Goal: Task Accomplishment & Management: Complete application form

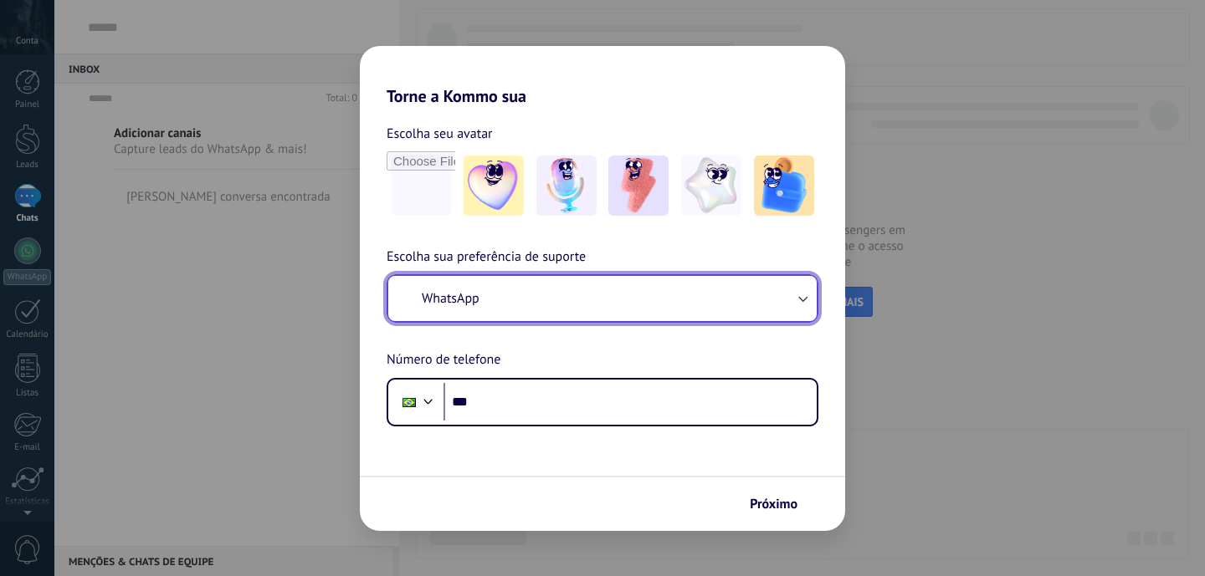
click at [517, 304] on button "WhatsApp" at bounding box center [602, 298] width 428 height 45
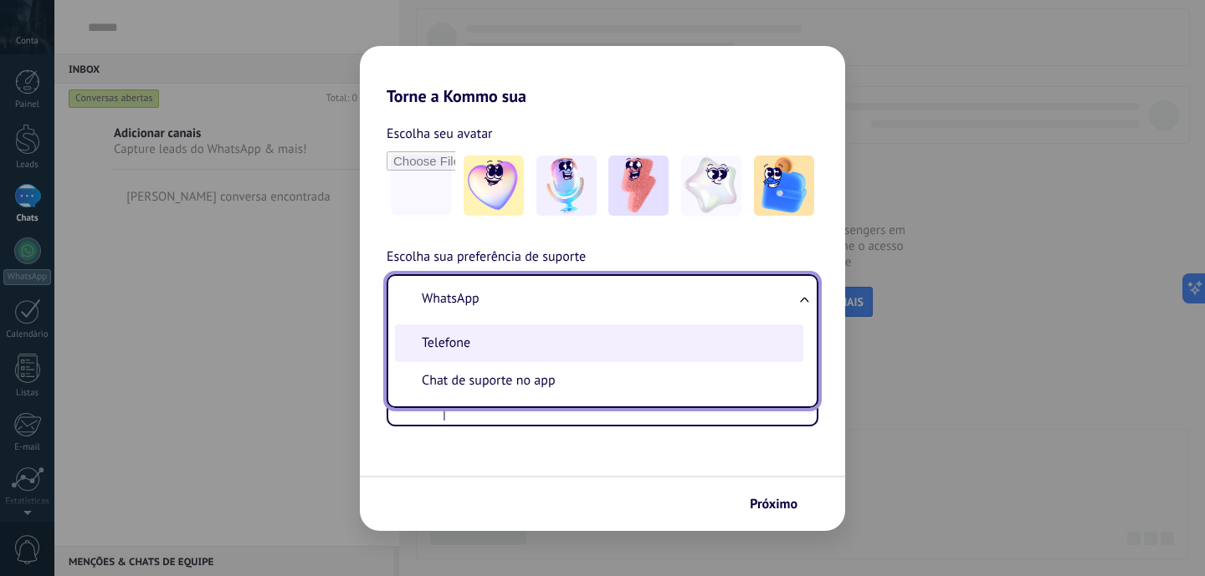
click at [497, 345] on li "Telefone" at bounding box center [599, 344] width 408 height 38
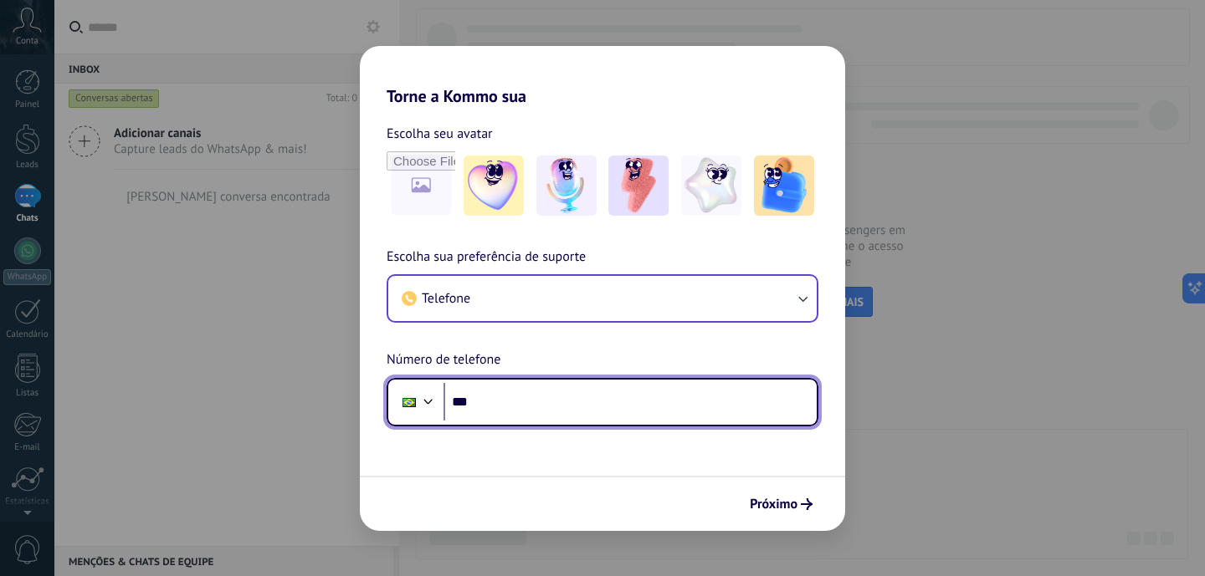
click at [498, 392] on input "***" at bounding box center [629, 402] width 373 height 38
type input "**********"
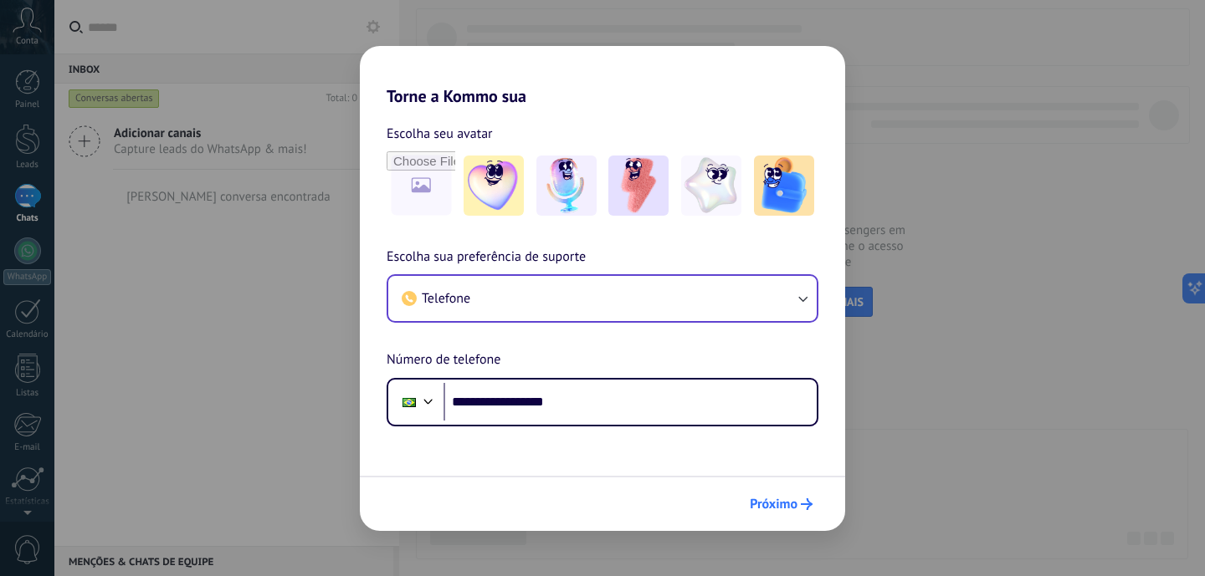
click at [800, 504] on span "Próximo" at bounding box center [780, 505] width 63 height 12
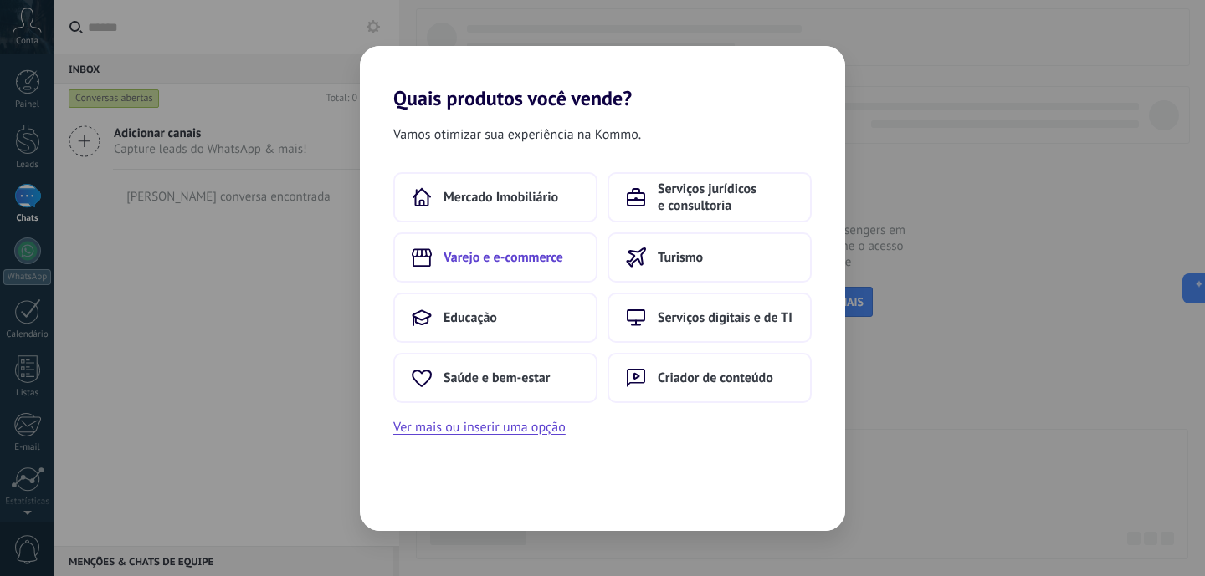
click at [554, 254] on span "Varejo e e-commerce" at bounding box center [503, 257] width 120 height 17
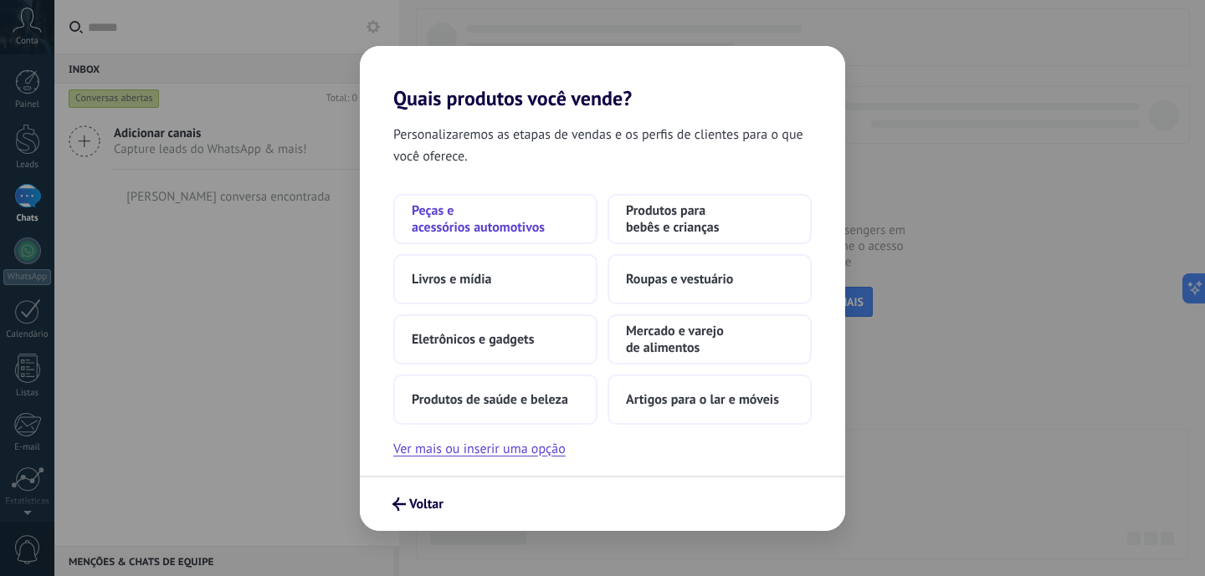
click at [499, 230] on span "Peças e acessórios automotivos" at bounding box center [495, 218] width 167 height 33
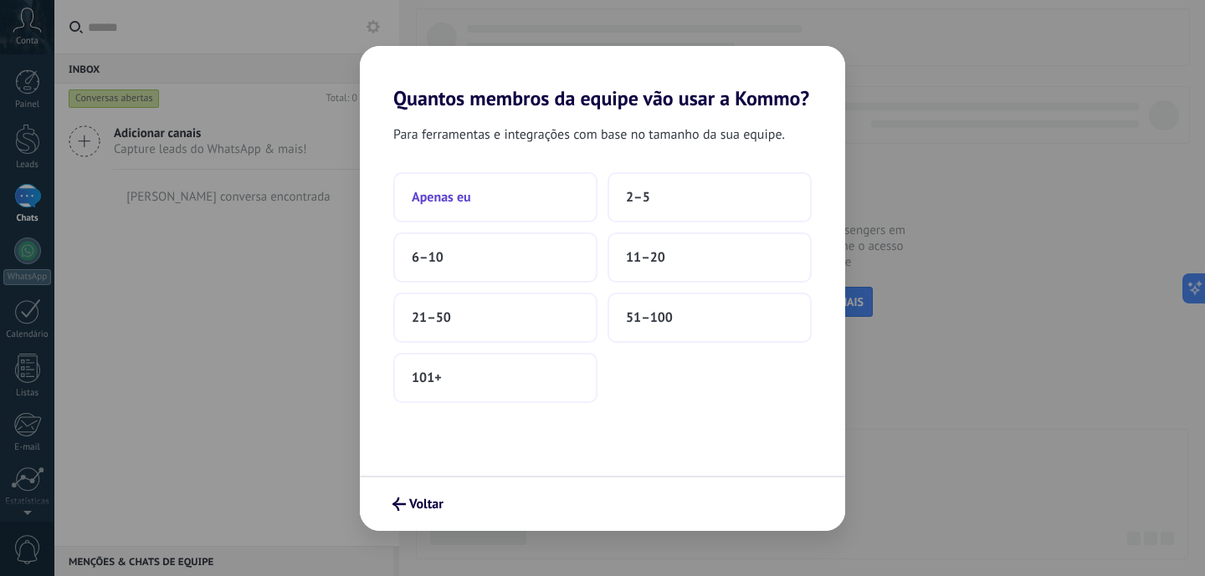
click at [499, 203] on button "Apenas eu" at bounding box center [495, 197] width 204 height 50
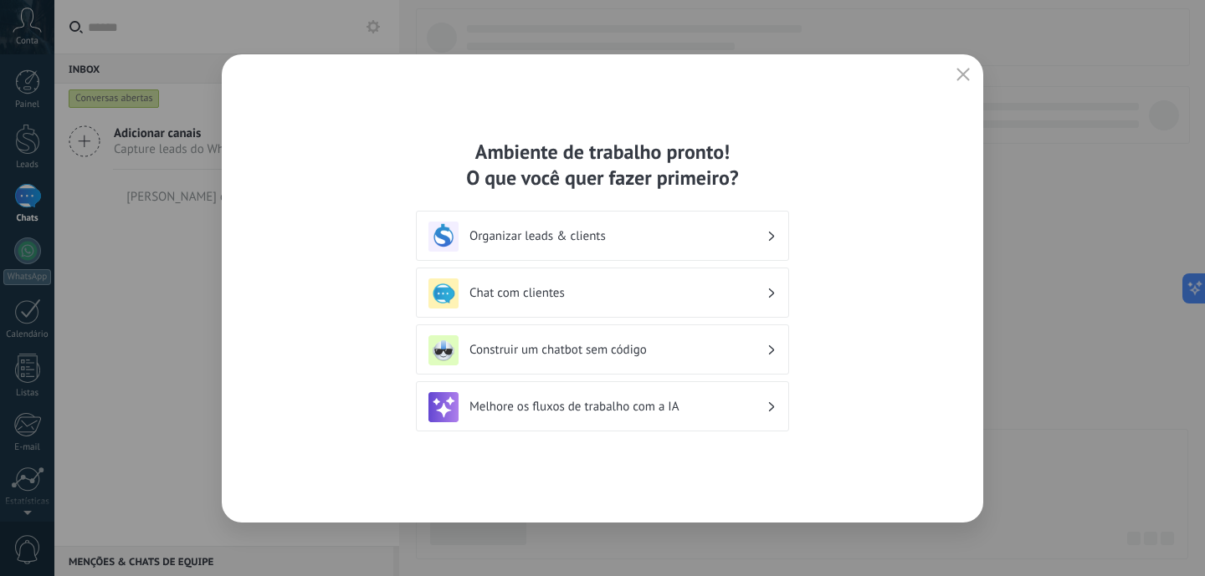
click at [691, 244] on div "Organizar leads & clients" at bounding box center [602, 237] width 348 height 30
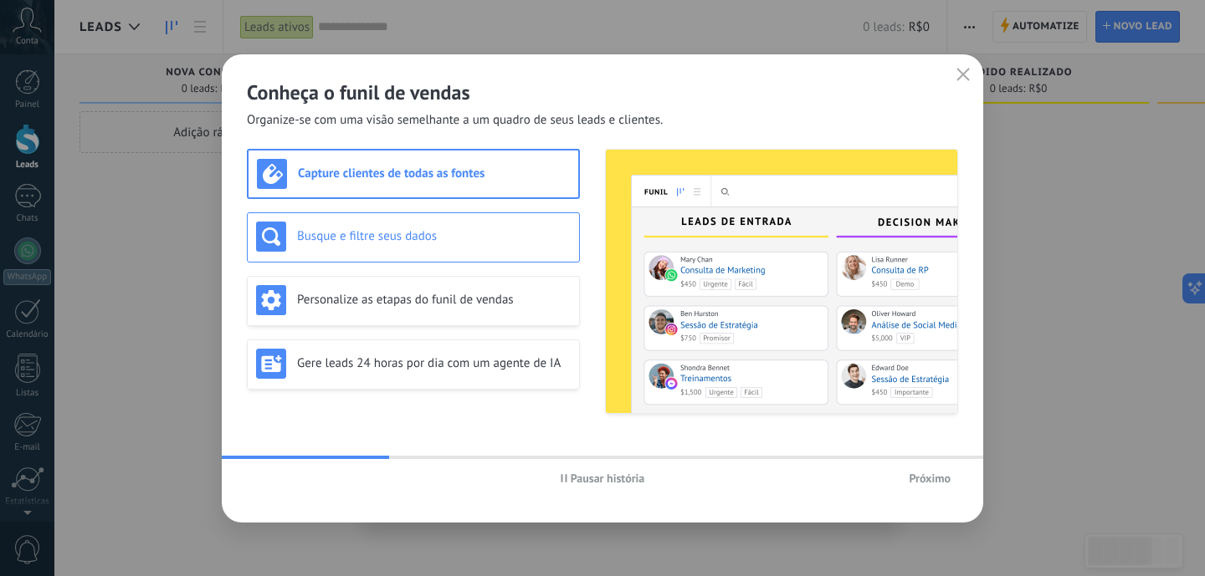
click at [388, 248] on div "Busque e filtre seus dados" at bounding box center [413, 237] width 315 height 30
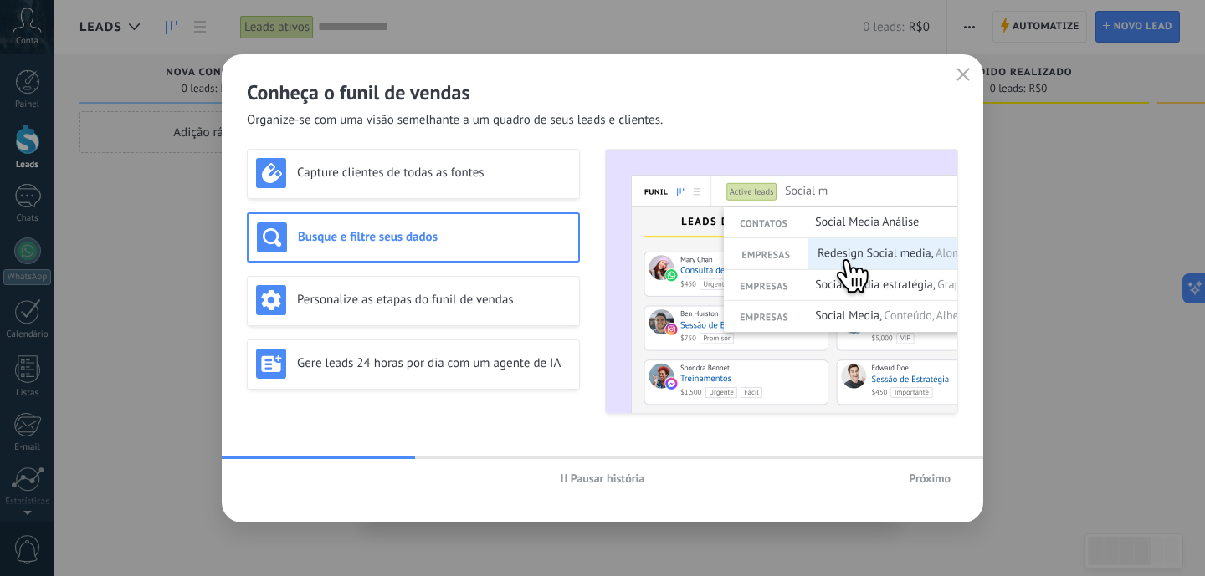
drag, startPoint x: 396, startPoint y: 283, endPoint x: 412, endPoint y: 325, distance: 45.5
click at [397, 287] on div "Personalize as etapas do funil de vendas" at bounding box center [413, 301] width 333 height 50
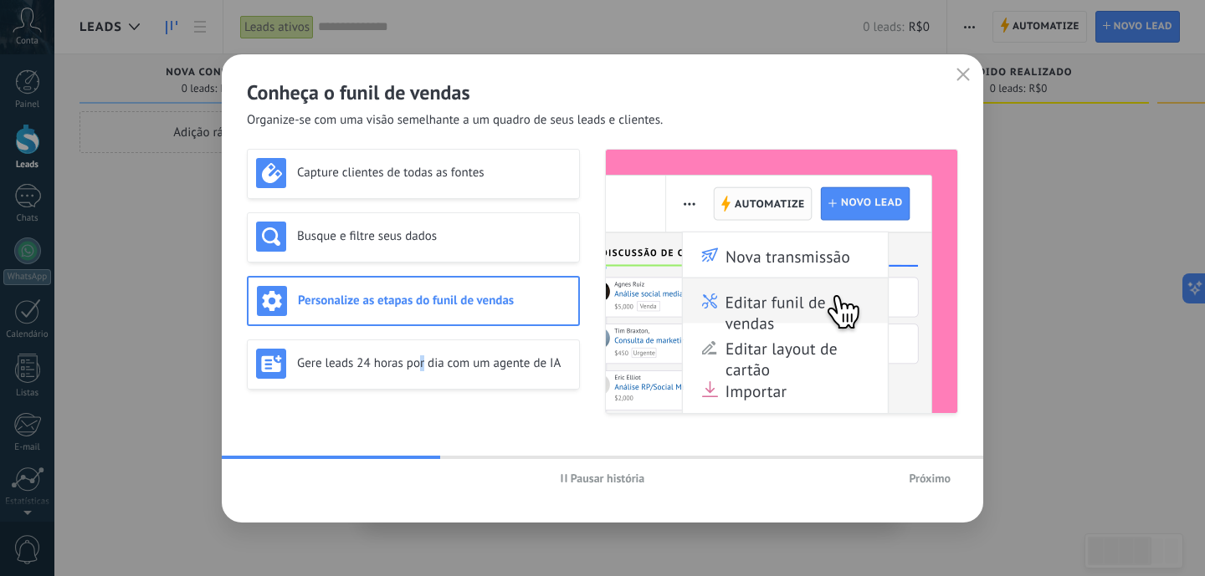
drag, startPoint x: 421, startPoint y: 362, endPoint x: 737, endPoint y: 454, distance: 329.3
click at [427, 367] on h3 "Gere leads 24 horas por dia com um agente de IA" at bounding box center [434, 363] width 274 height 16
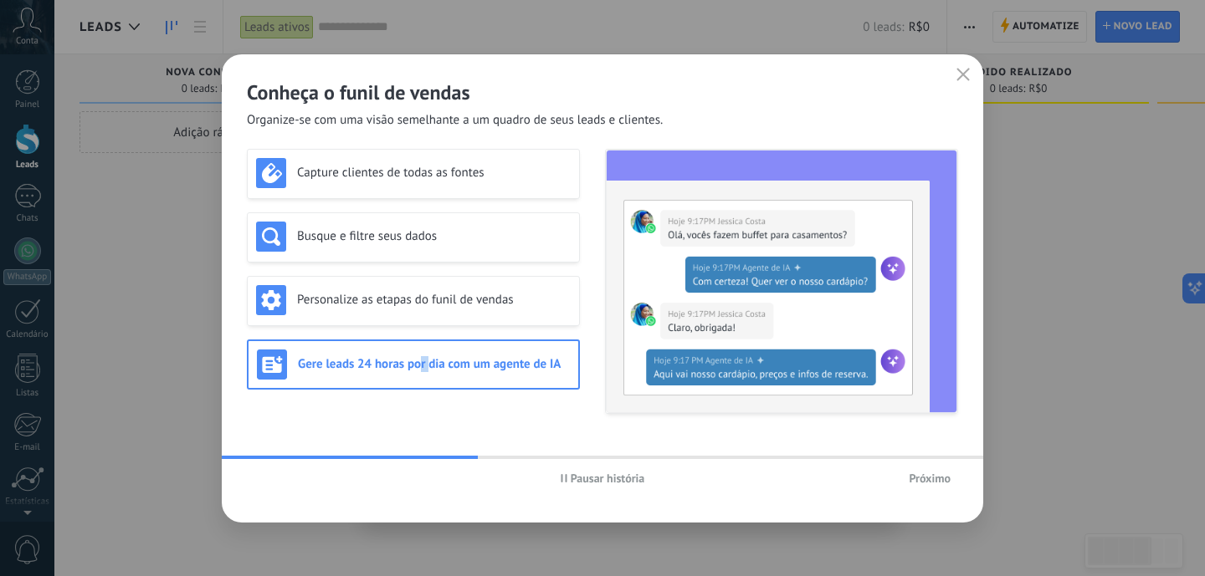
click at [925, 473] on span "Próximo" at bounding box center [929, 479] width 42 height 12
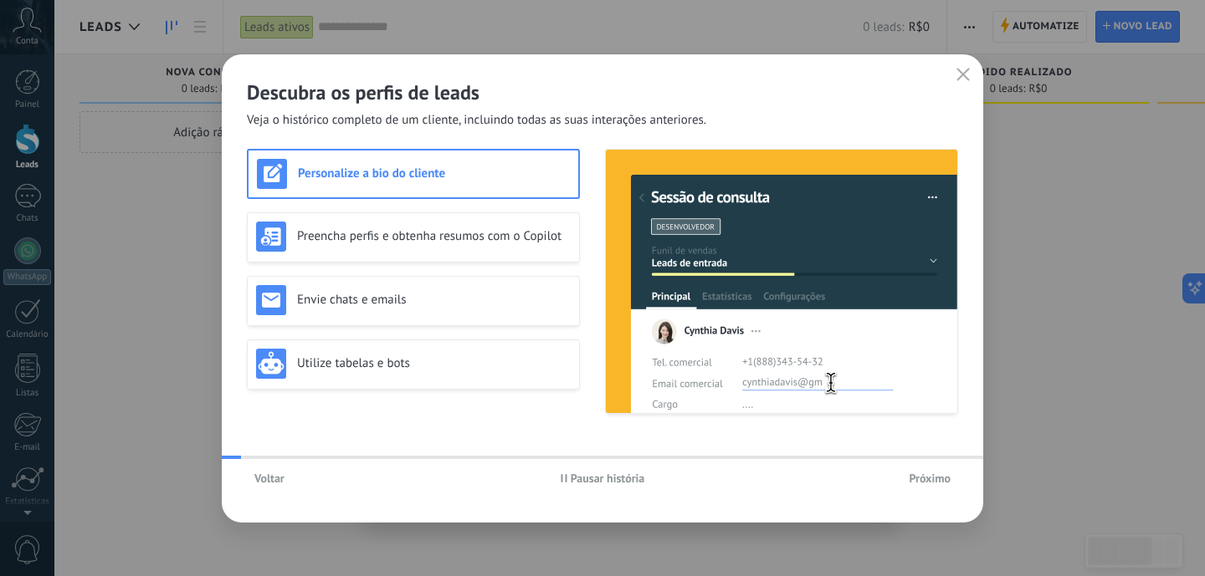
click at [925, 475] on span "Próximo" at bounding box center [929, 479] width 42 height 12
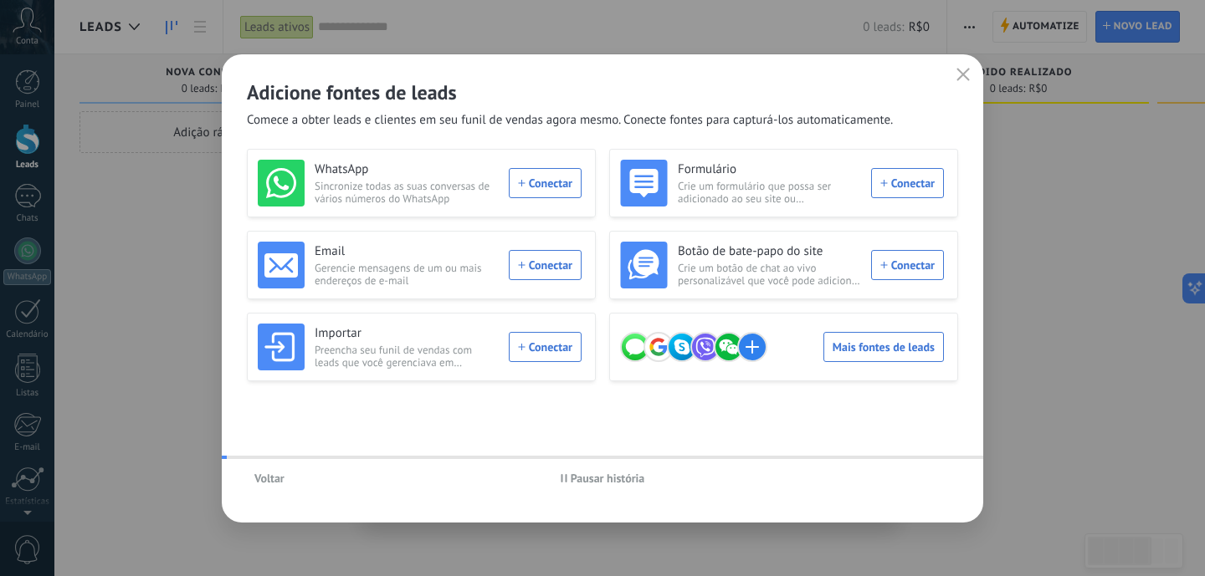
click at [925, 475] on div "Voltar Pausar história" at bounding box center [602, 478] width 761 height 38
click at [954, 69] on button "button" at bounding box center [963, 75] width 22 height 23
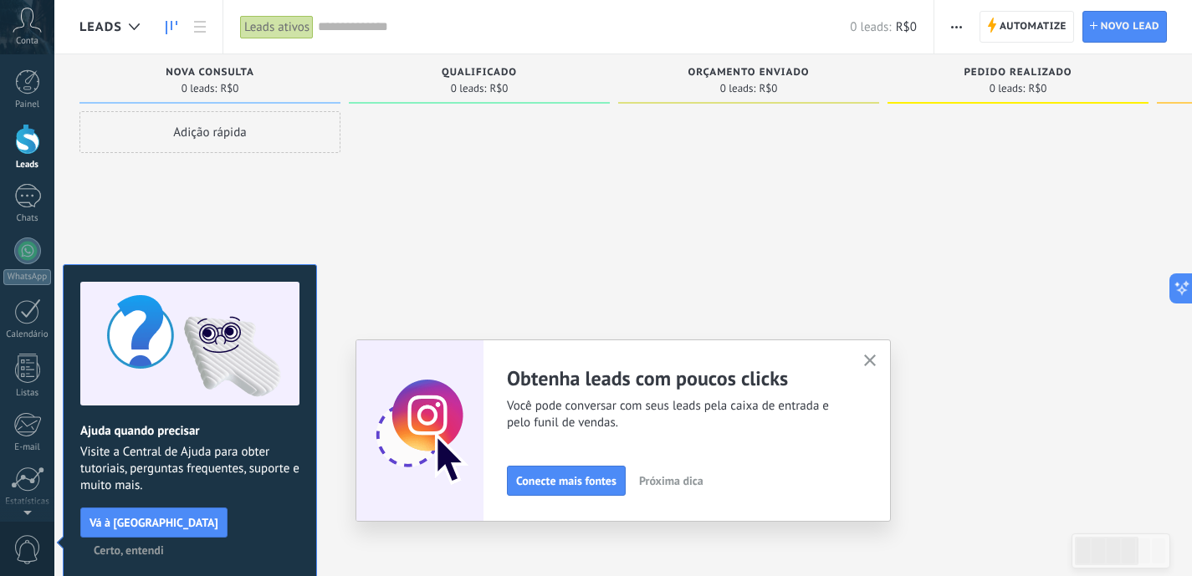
click at [877, 361] on icon "button" at bounding box center [870, 361] width 13 height 13
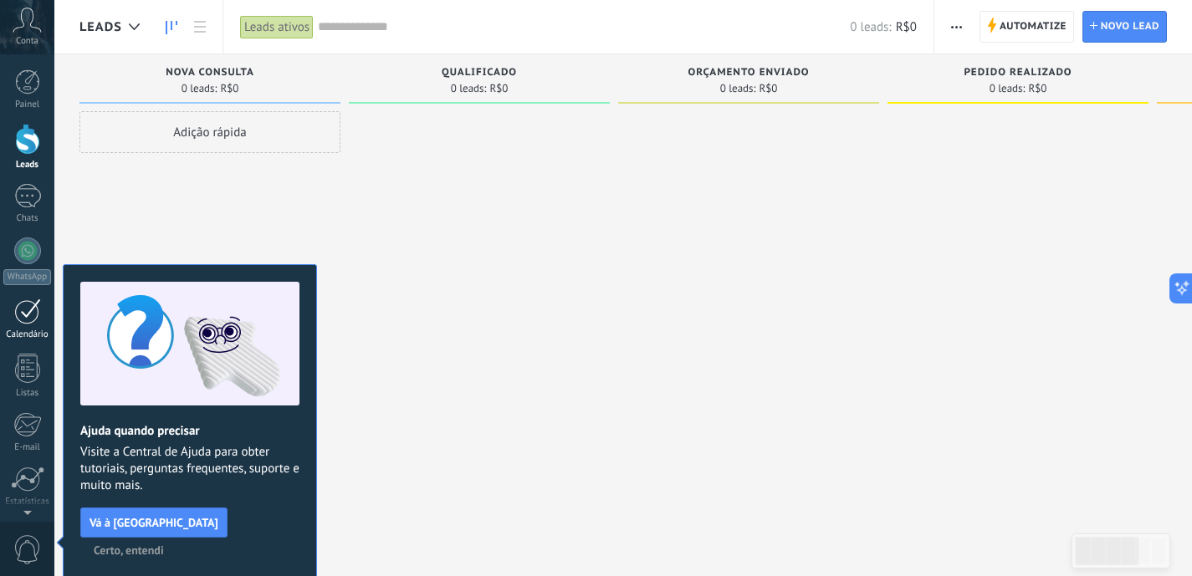
click at [13, 322] on link "Calendário" at bounding box center [27, 320] width 54 height 42
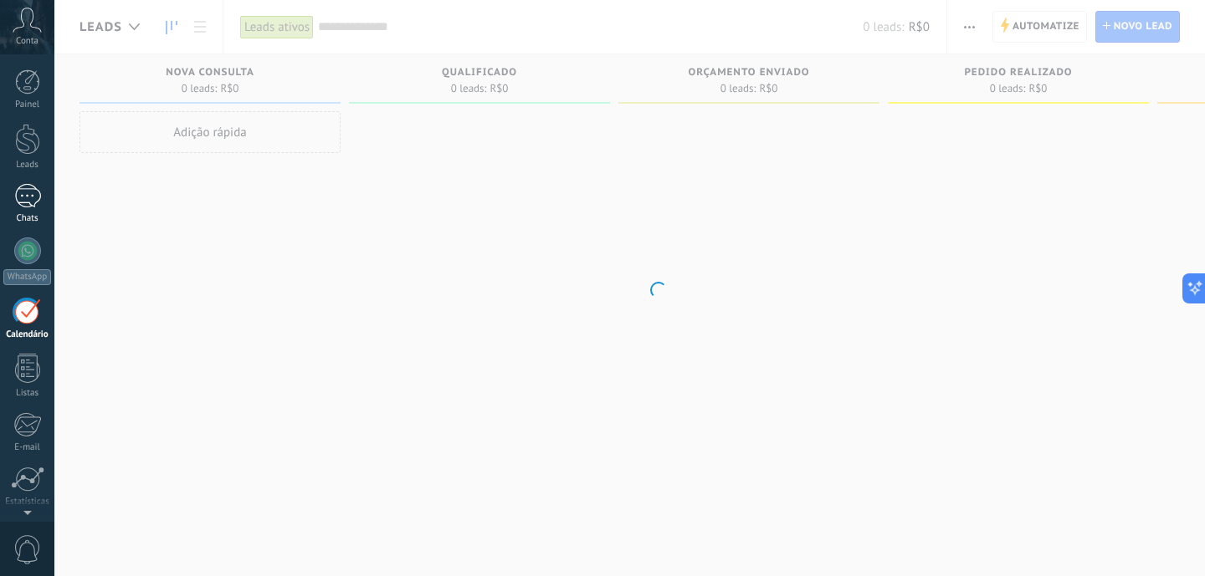
click at [17, 204] on div at bounding box center [27, 196] width 27 height 24
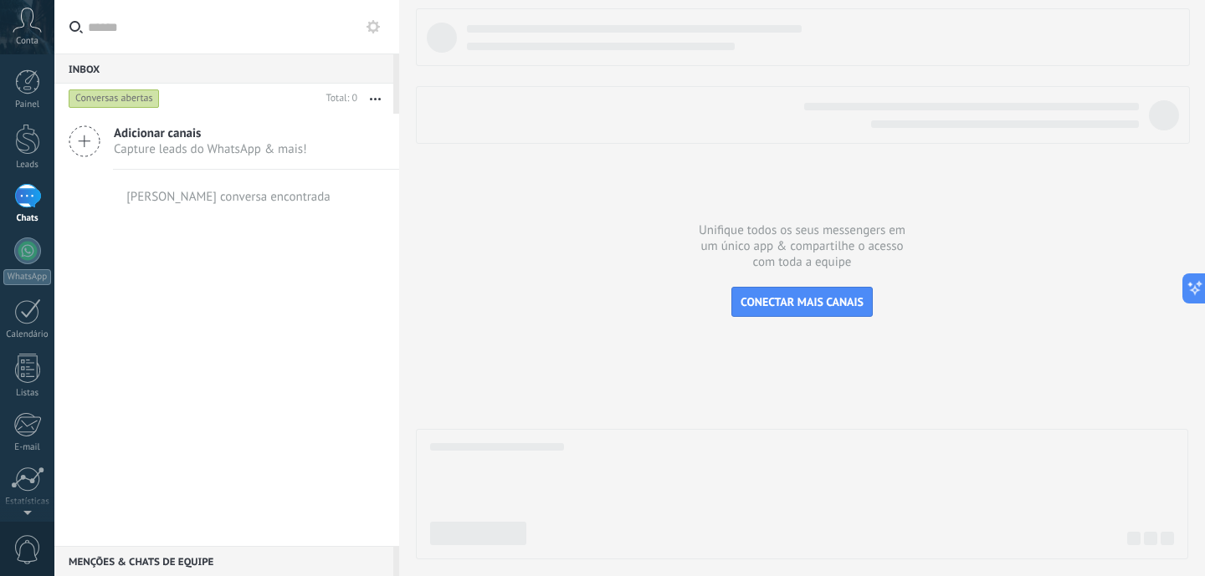
click at [682, 386] on div at bounding box center [802, 283] width 772 height 551
